Goal: Transaction & Acquisition: Purchase product/service

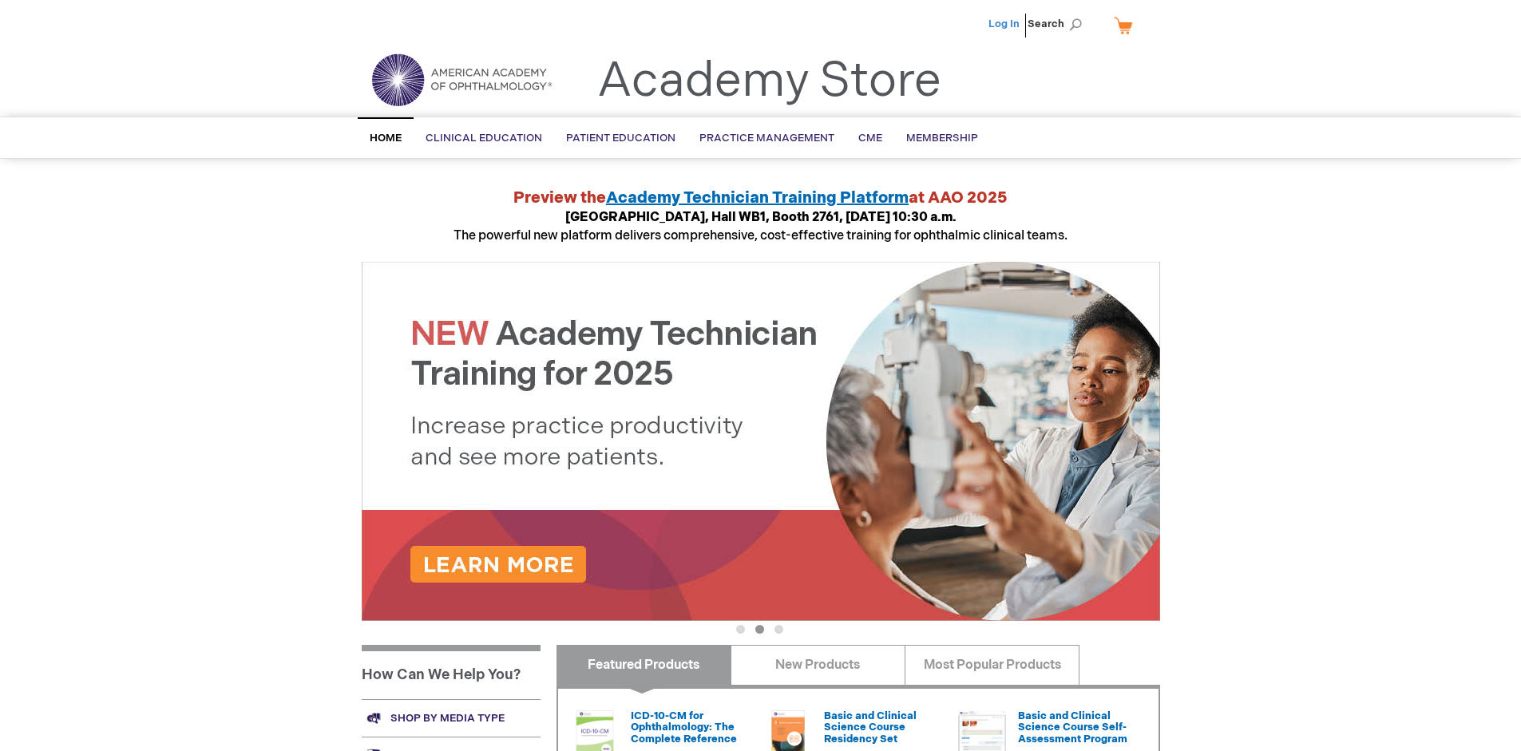
click at [1005, 24] on link "Log In" at bounding box center [1004, 24] width 31 height 13
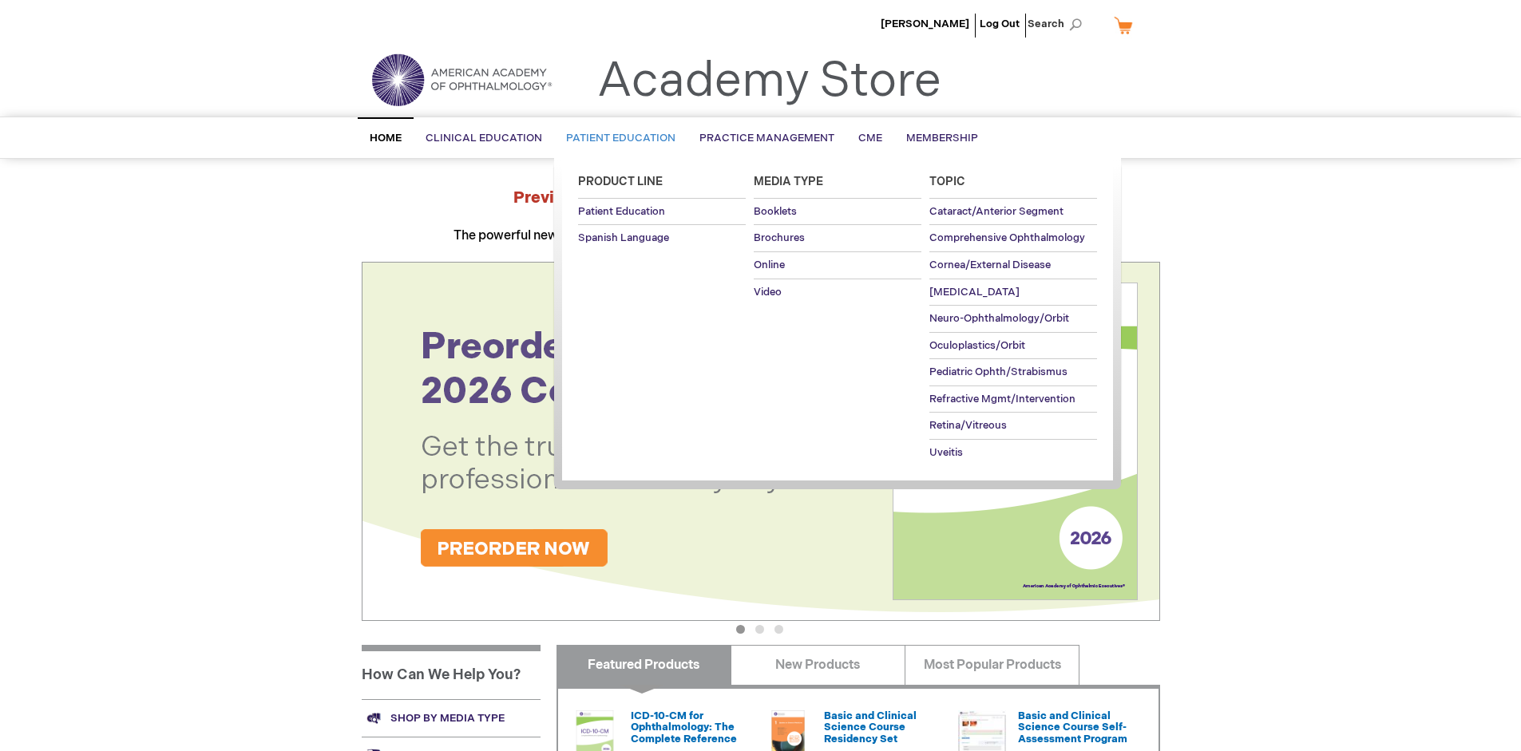
click at [616, 138] on span "Patient Education" at bounding box center [620, 138] width 109 height 13
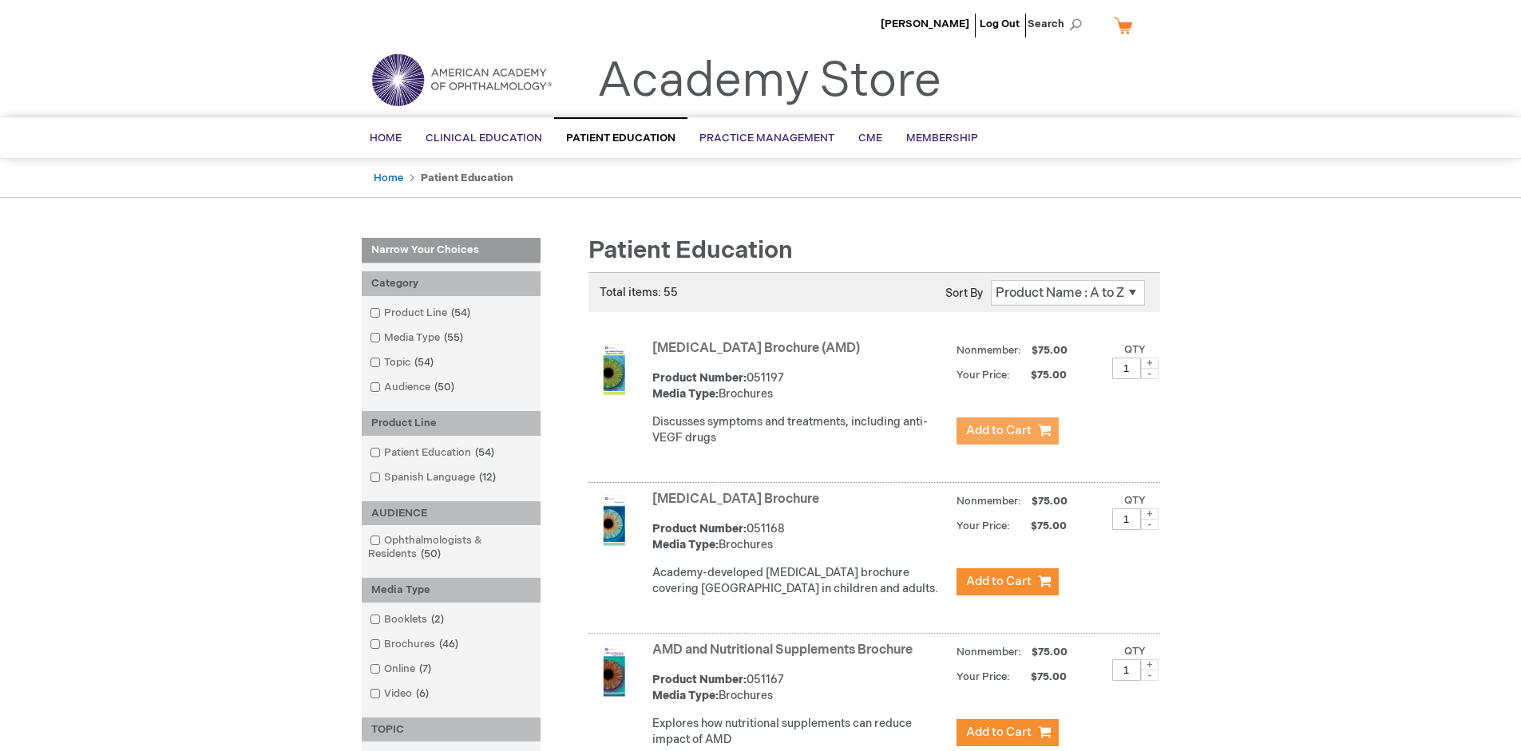
click at [1007, 431] on span "Add to Cart" at bounding box center [998, 430] width 65 height 15
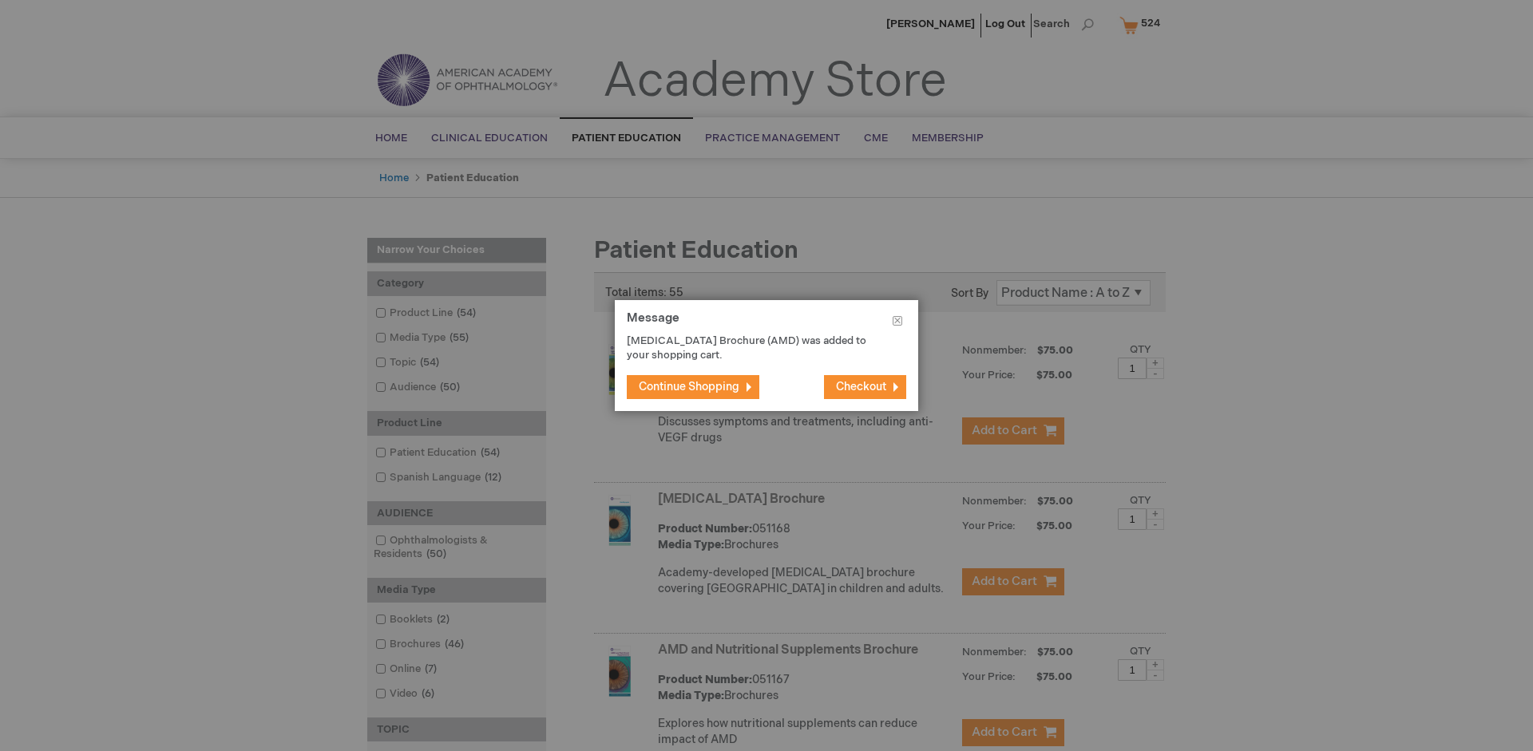
click at [689, 386] on span "Continue Shopping" at bounding box center [689, 387] width 101 height 14
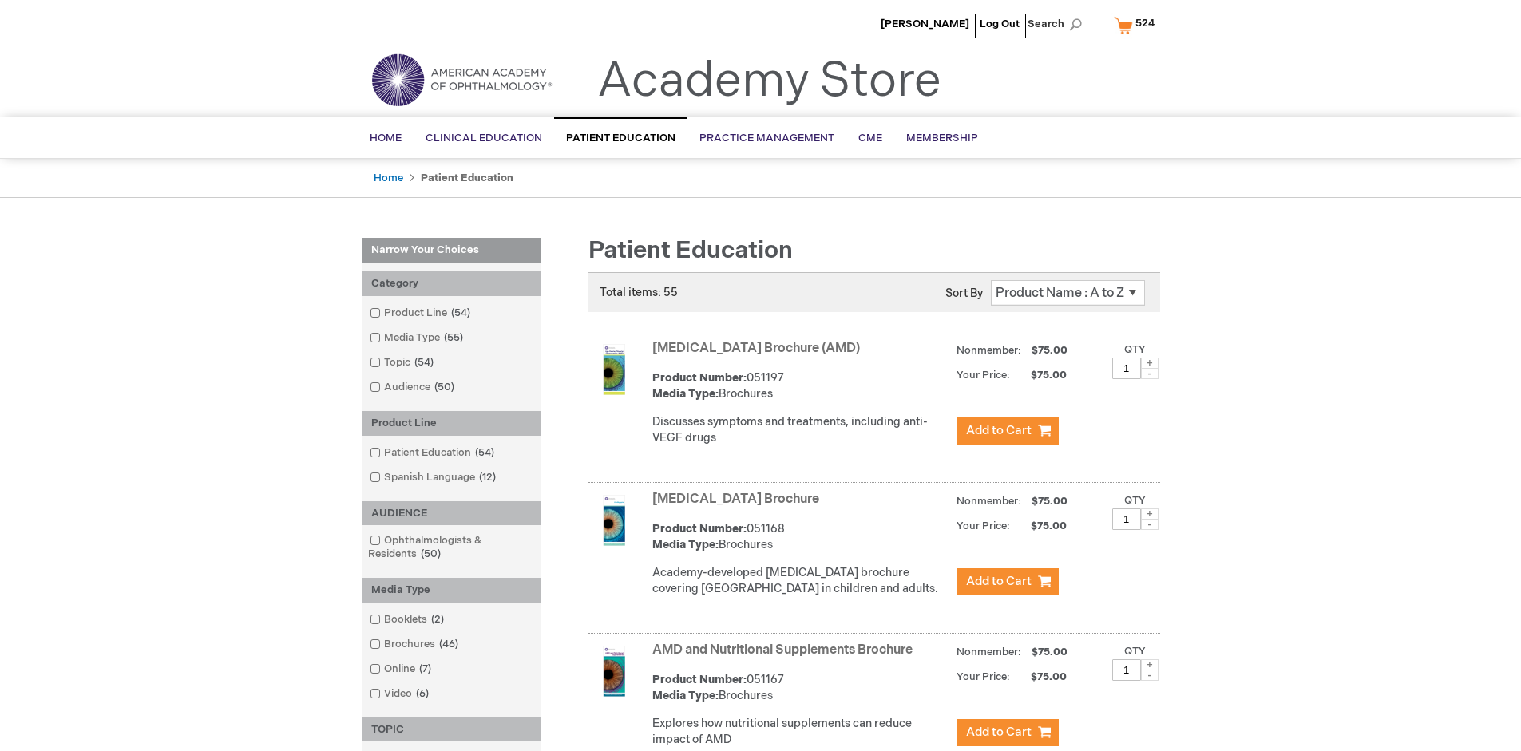
click at [786, 658] on link "AMD and Nutritional Supplements Brochure" at bounding box center [782, 650] width 260 height 15
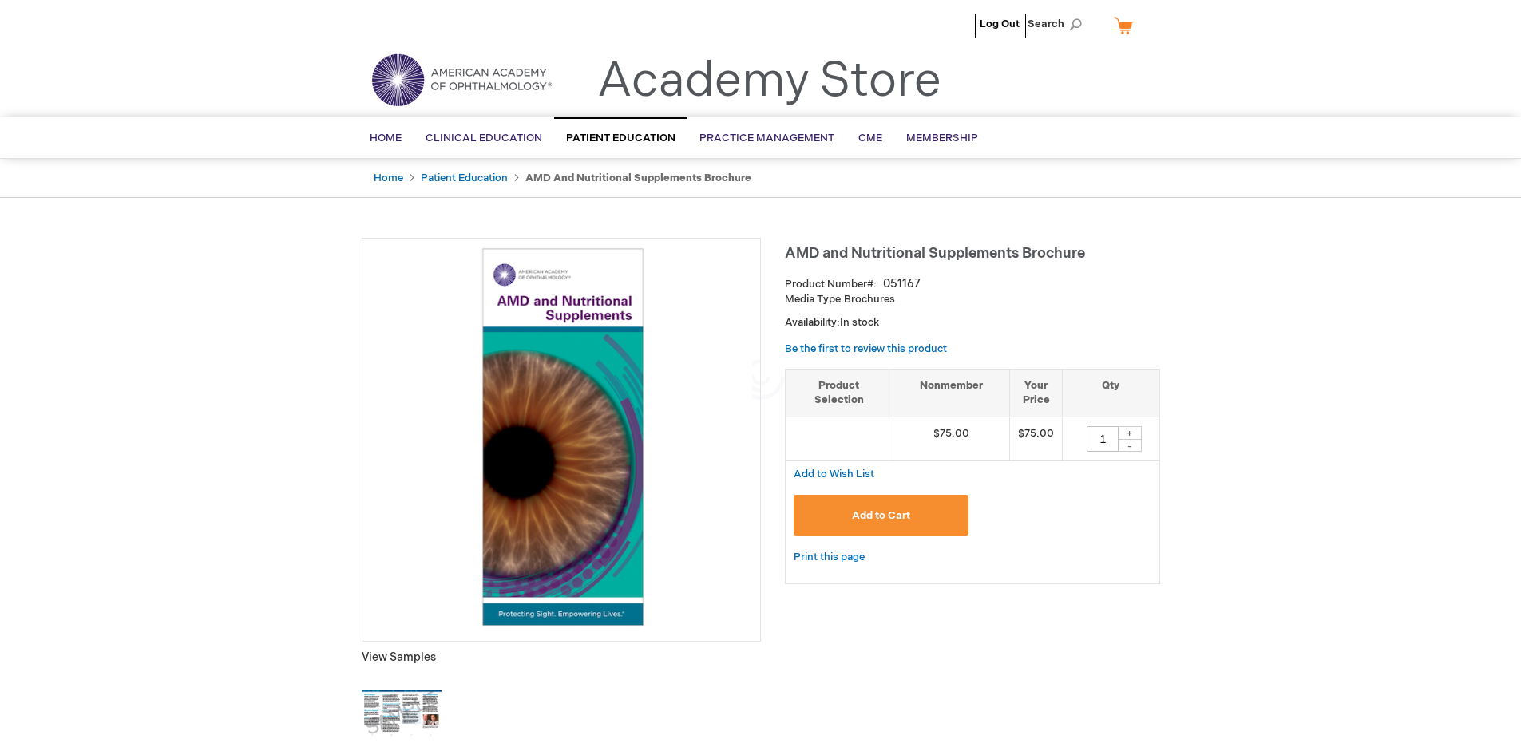
type input "1"
click at [881, 515] on span "Add to Cart" at bounding box center [881, 515] width 58 height 13
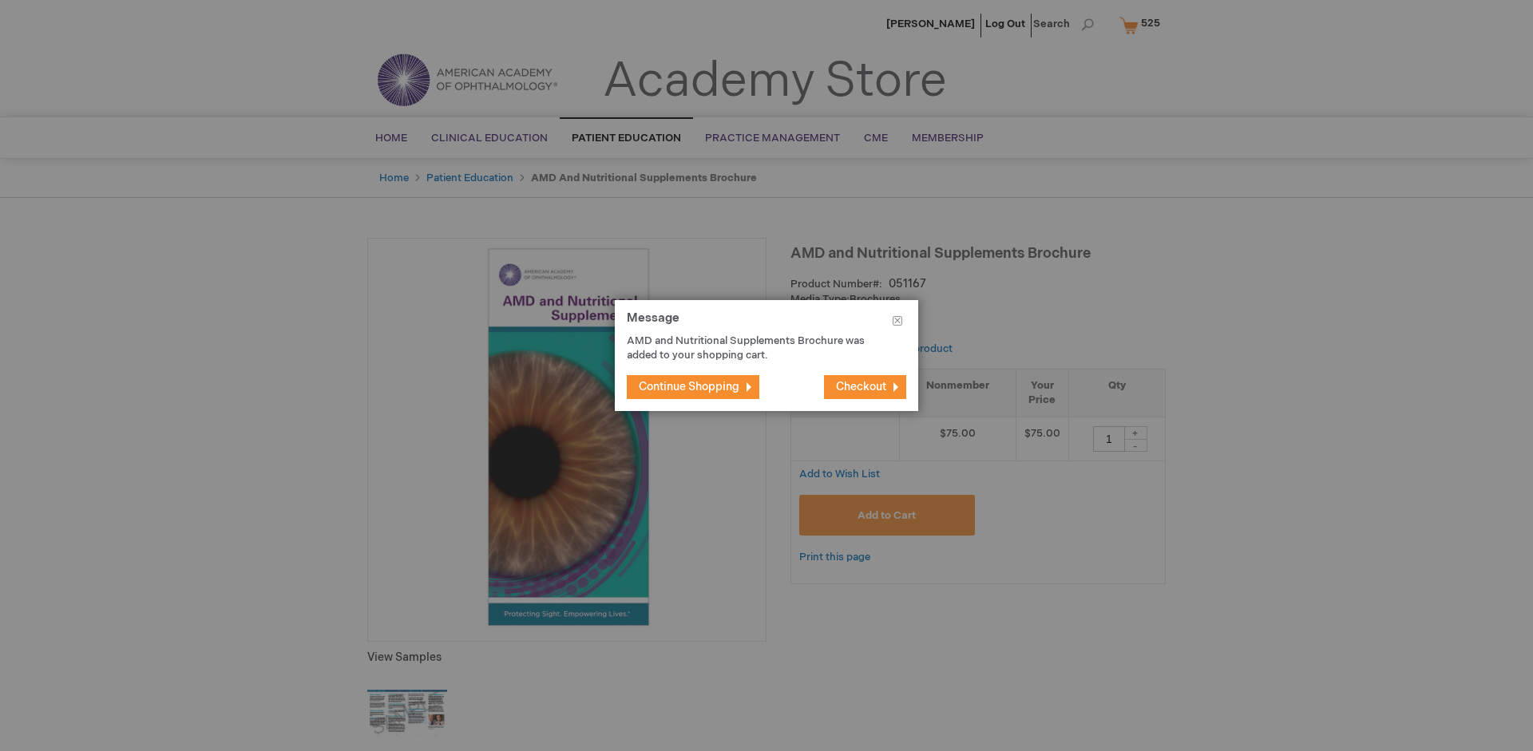
click at [689, 386] on span "Continue Shopping" at bounding box center [689, 387] width 101 height 14
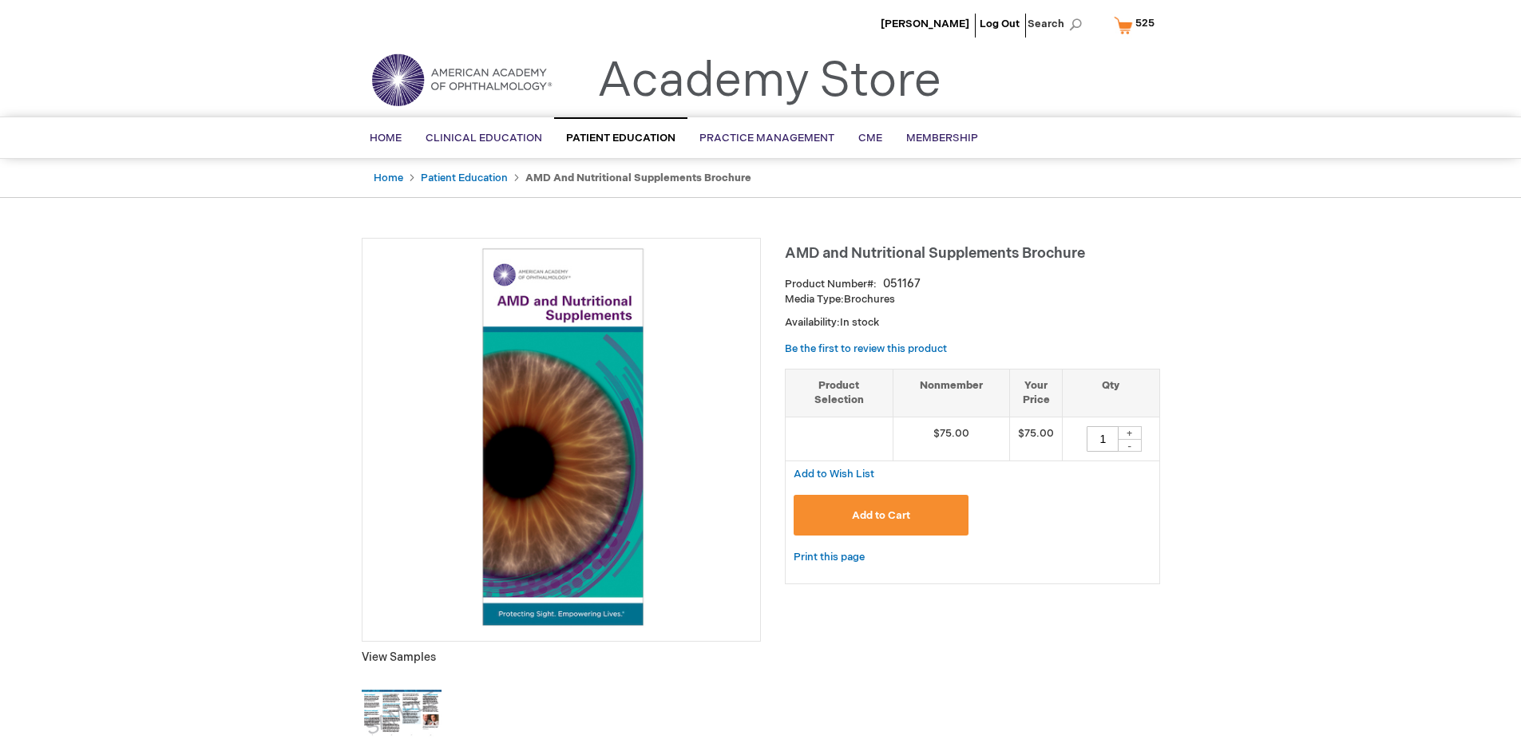
click at [1137, 25] on span "525" at bounding box center [1144, 23] width 19 height 13
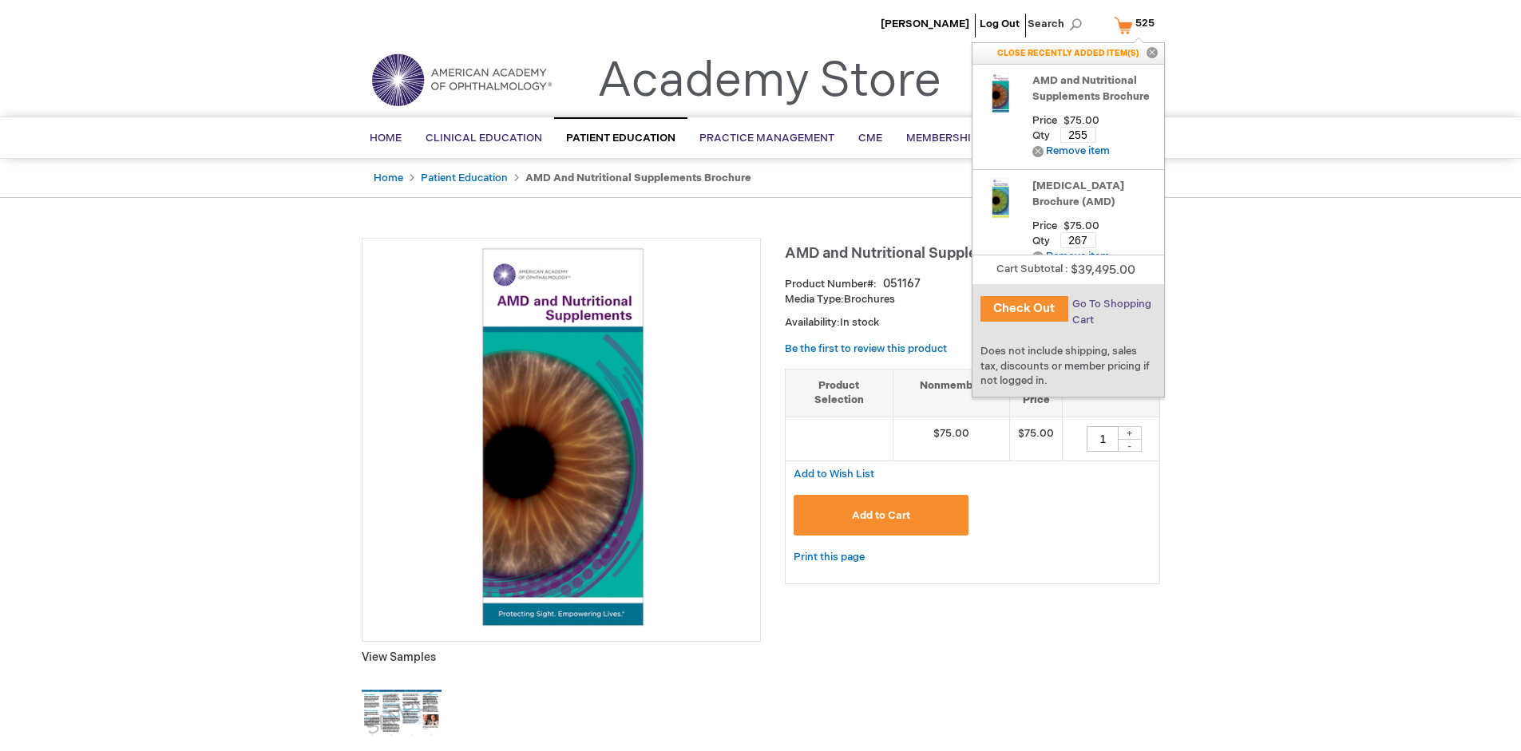
click at [1110, 304] on span "Go To Shopping Cart" at bounding box center [1111, 312] width 79 height 29
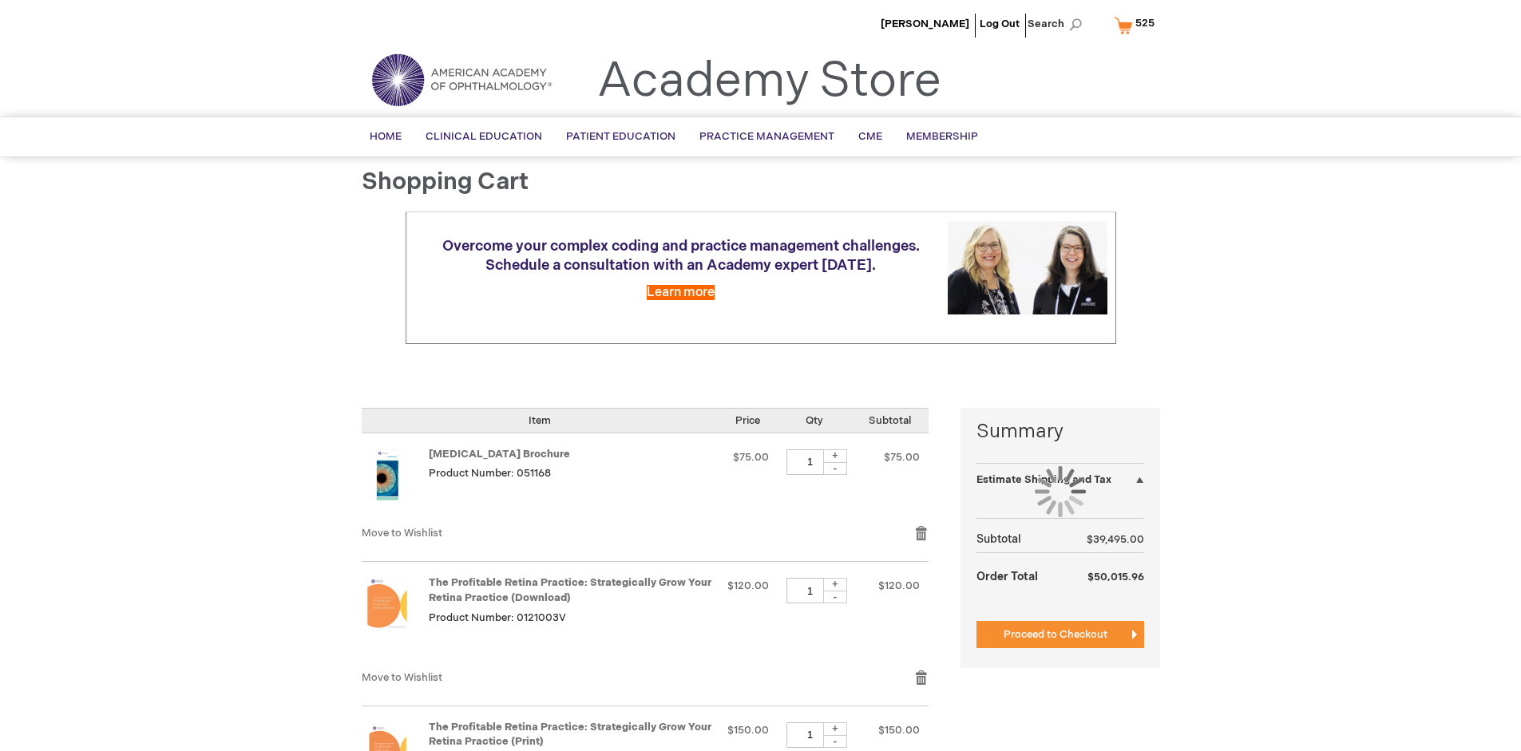
select select "US"
select select "41"
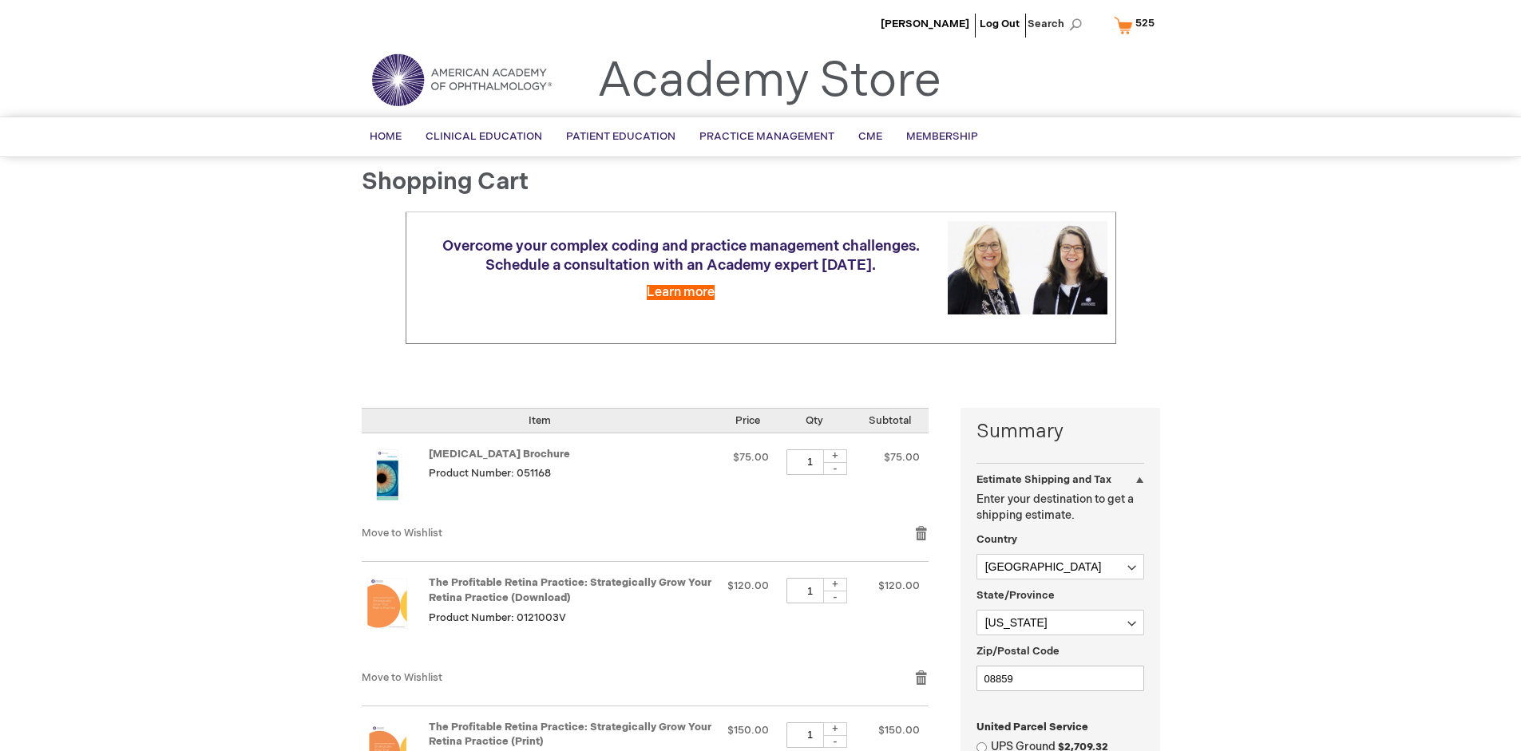
scroll to position [363, 0]
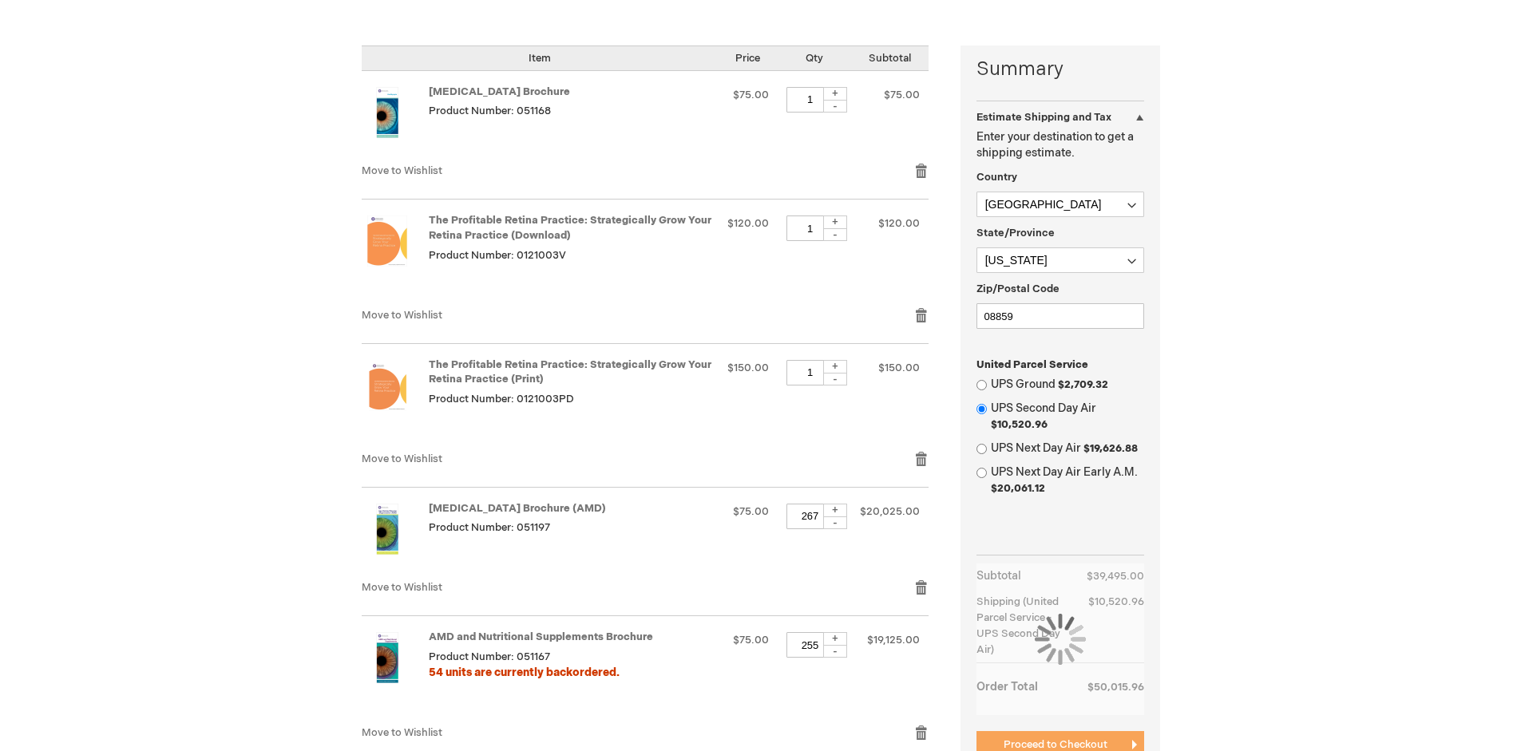
click at [1055, 745] on span "Proceed to Checkout" at bounding box center [1056, 745] width 104 height 13
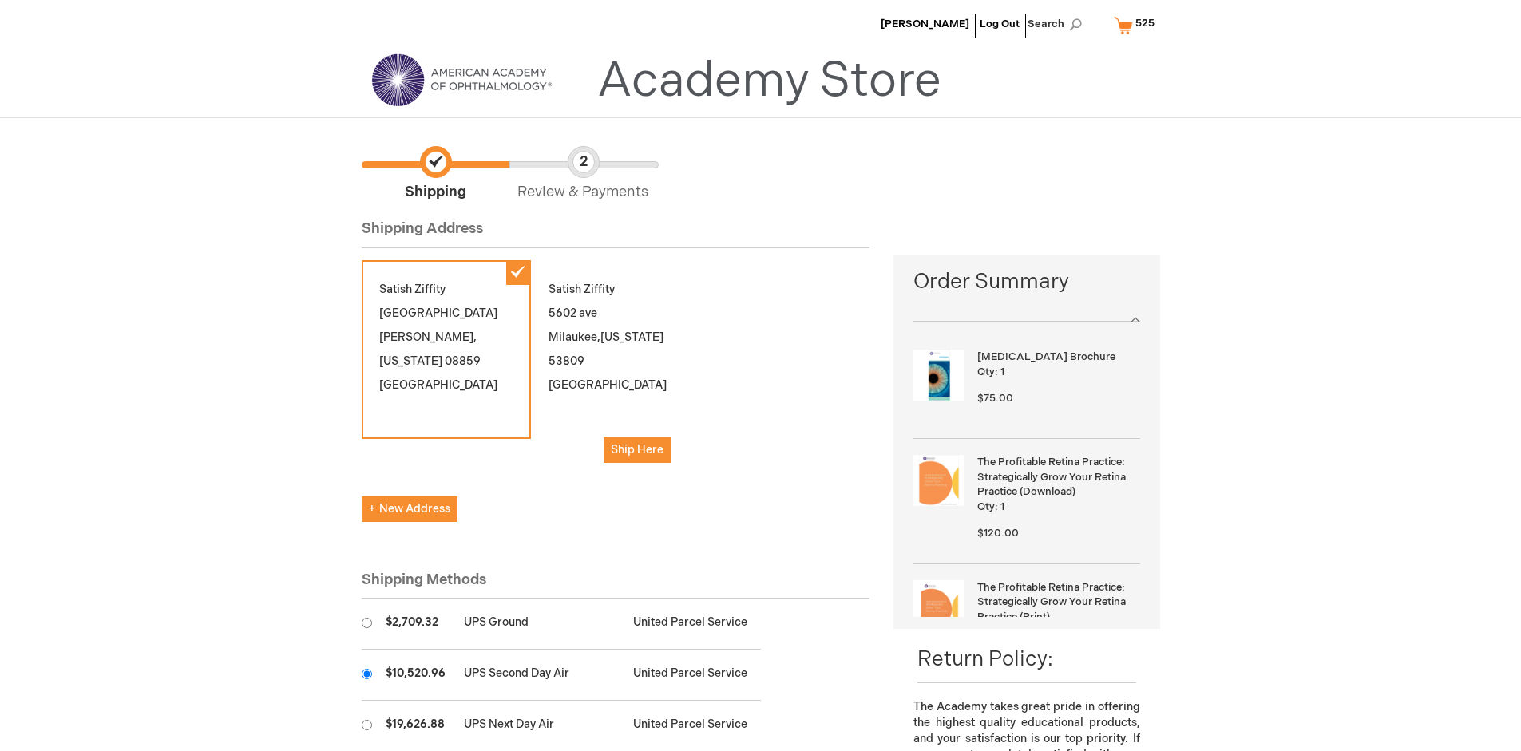
click at [366, 674] on input "radio" at bounding box center [367, 674] width 10 height 10
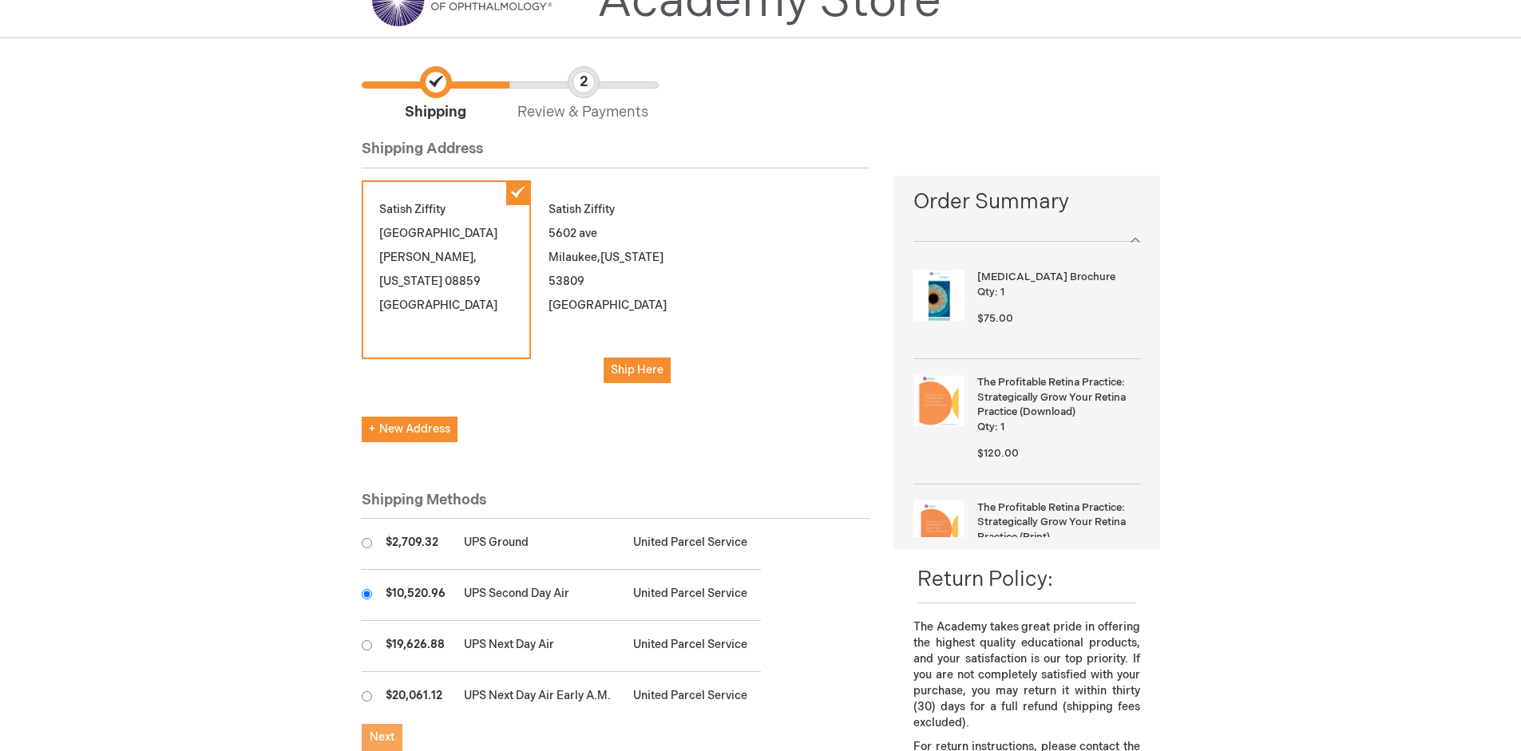
click at [382, 738] on span "Next" at bounding box center [382, 738] width 25 height 14
